Goal: Task Accomplishment & Management: Manage account settings

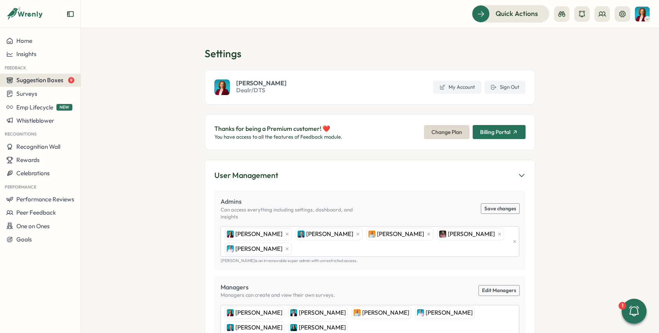
click at [52, 78] on span "Suggestion Boxes" at bounding box center [39, 79] width 47 height 7
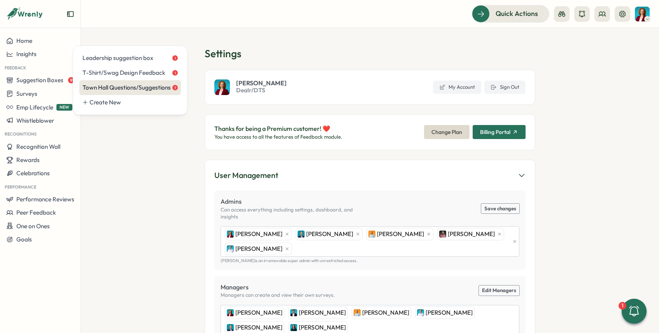
click at [136, 87] on div "Town Hall Questions/Suggestions 7" at bounding box center [129, 87] width 95 height 9
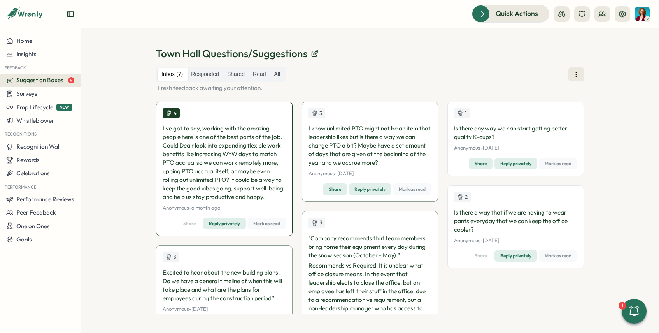
click at [271, 224] on span "Mark as read" at bounding box center [266, 223] width 27 height 11
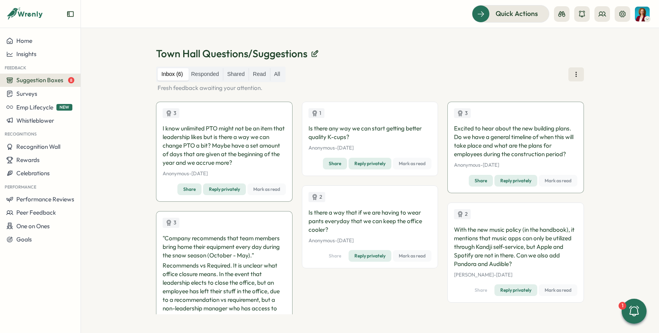
click at [414, 163] on span "Mark as read" at bounding box center [412, 163] width 27 height 11
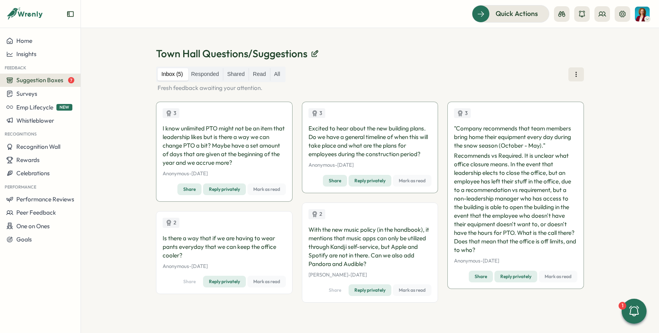
click at [414, 181] on span "Mark as read" at bounding box center [412, 180] width 27 height 11
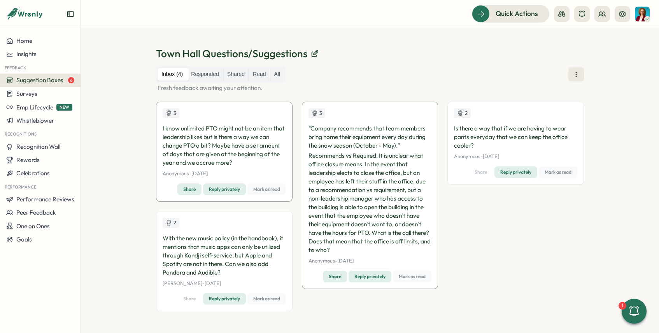
click at [558, 170] on span "Mark as read" at bounding box center [558, 172] width 27 height 11
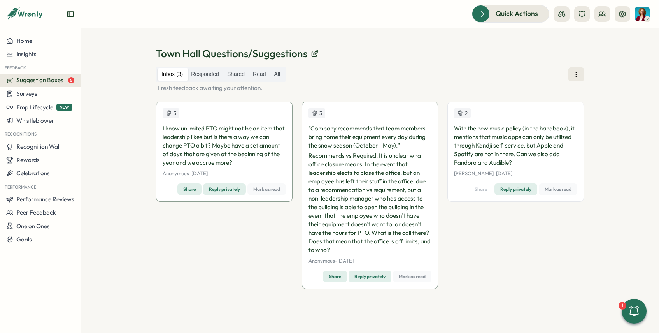
click at [567, 190] on span "Mark as read" at bounding box center [558, 189] width 27 height 11
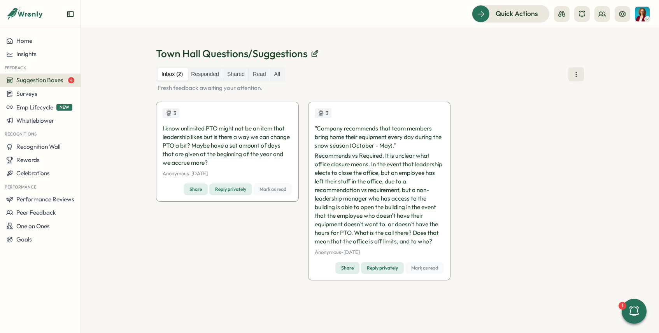
click at [282, 191] on span "Mark as read" at bounding box center [272, 189] width 27 height 11
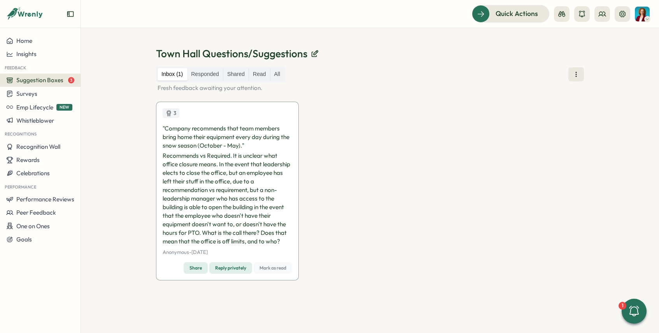
scroll to position [6, 0]
click at [271, 261] on div "3 "Company recommends that team members bring home their equipment every day du…" at bounding box center [227, 191] width 143 height 179
click at [277, 268] on span "Mark as read" at bounding box center [272, 267] width 27 height 11
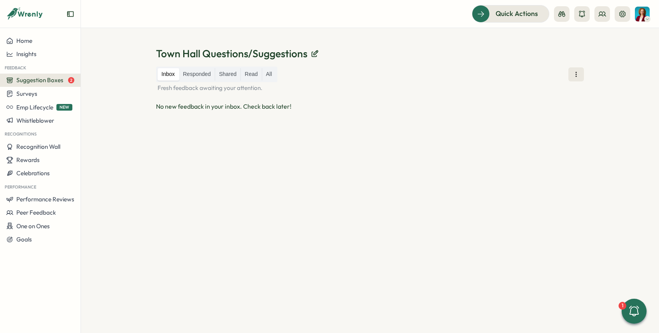
click at [45, 84] on button "Suggestion Boxes 2" at bounding box center [40, 80] width 81 height 13
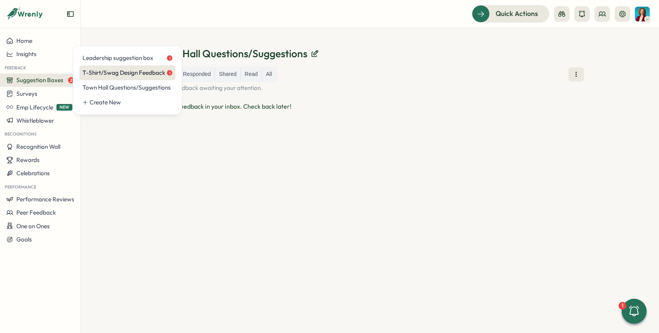
click at [122, 74] on div "T-Shirt/Swag Design Feedback 1" at bounding box center [127, 72] width 90 height 9
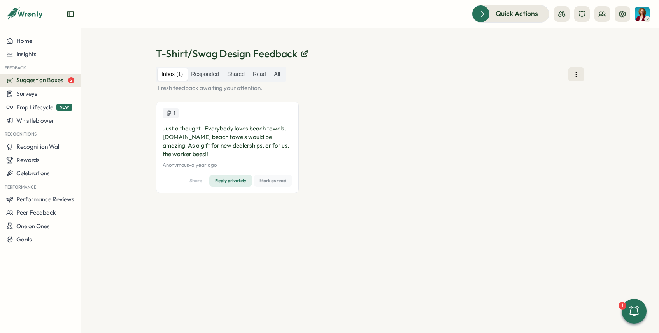
click at [284, 181] on span "Mark as read" at bounding box center [272, 180] width 27 height 11
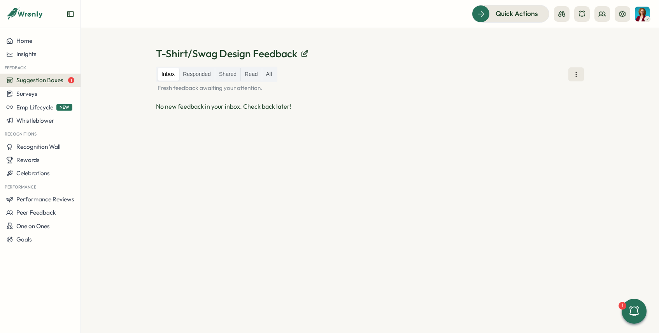
click at [54, 79] on span "Suggestion Boxes" at bounding box center [39, 79] width 47 height 7
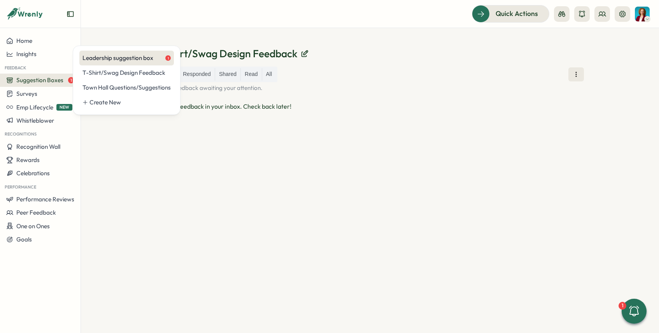
click at [146, 61] on div "Leadership suggestion box 1" at bounding box center [126, 58] width 88 height 9
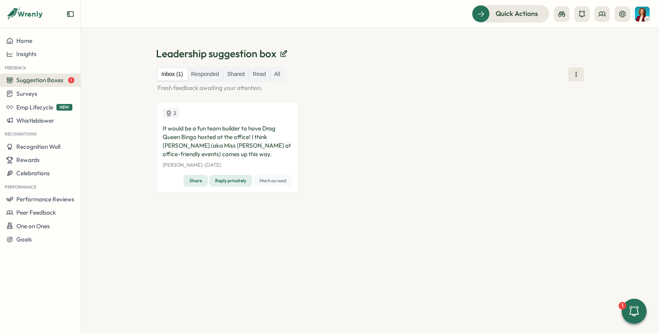
click at [270, 181] on span "Mark as read" at bounding box center [272, 180] width 27 height 11
